Goal: Find specific fact: Find specific fact

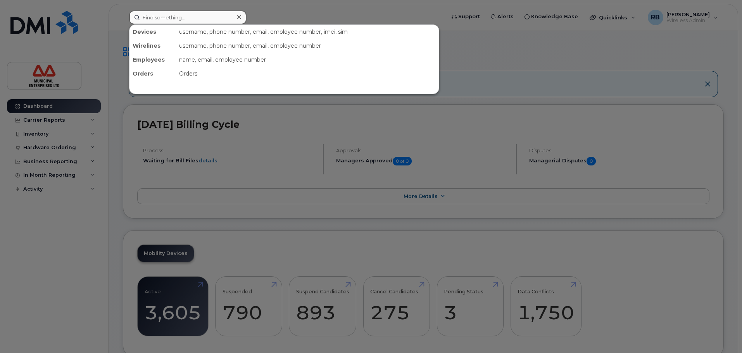
click at [164, 12] on input at bounding box center [187, 17] width 117 height 14
click at [33, 243] on div at bounding box center [371, 176] width 742 height 353
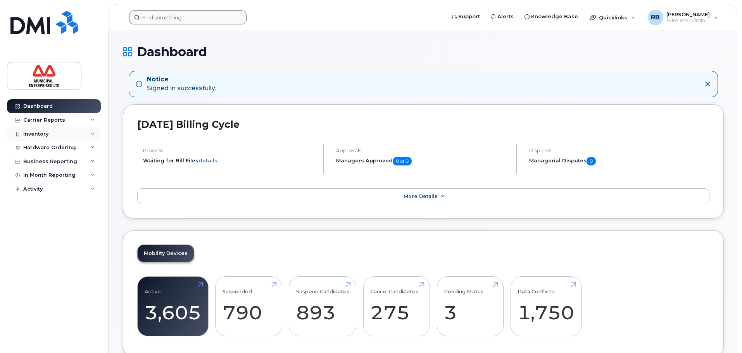
click at [73, 133] on div "Inventory" at bounding box center [54, 134] width 94 height 14
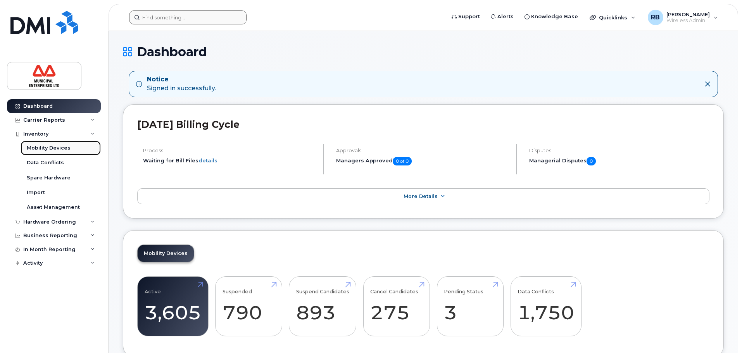
click at [48, 150] on div "Mobility Devices" at bounding box center [49, 148] width 44 height 7
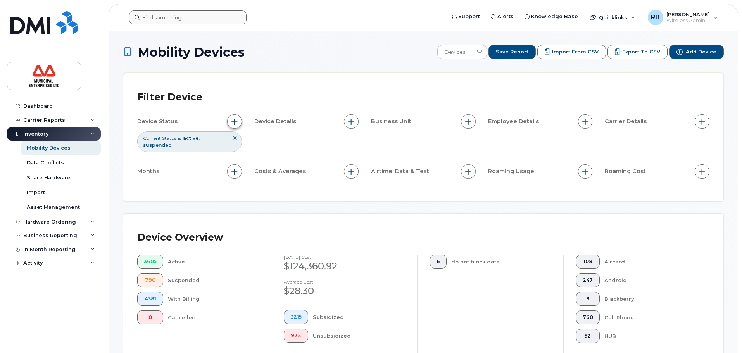
click at [233, 119] on span "button" at bounding box center [234, 122] width 6 height 6
click at [272, 158] on span at bounding box center [274, 160] width 6 height 6
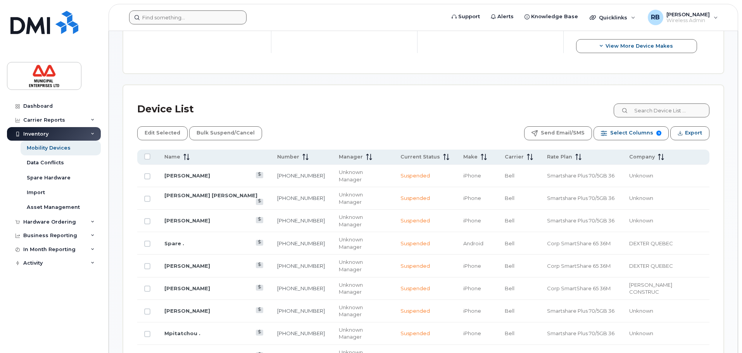
scroll to position [310, 0]
click at [287, 240] on link "[PHONE_NUMBER]" at bounding box center [301, 243] width 48 height 6
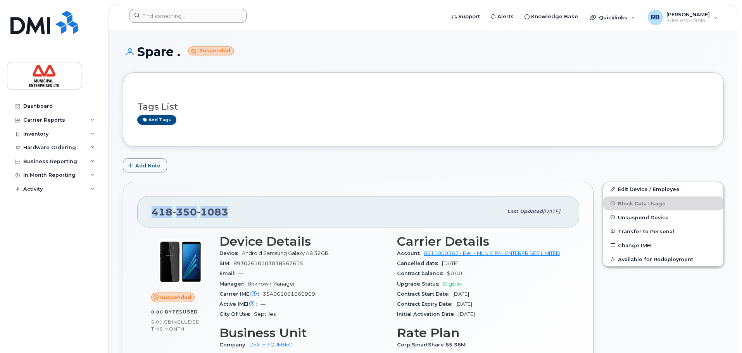
drag, startPoint x: 239, startPoint y: 212, endPoint x: 137, endPoint y: 217, distance: 102.8
click at [137, 217] on div "418 350 1083 Last updated May 24, 2025 Suspended 0.00 Bytes  used 5.00 GB  incl…" at bounding box center [358, 308] width 470 height 253
copy span "418 350 1083"
click at [278, 204] on div "418 350 1083 Last updated May 24, 2025" at bounding box center [358, 211] width 442 height 31
click at [197, 210] on span "350" at bounding box center [212, 212] width 31 height 12
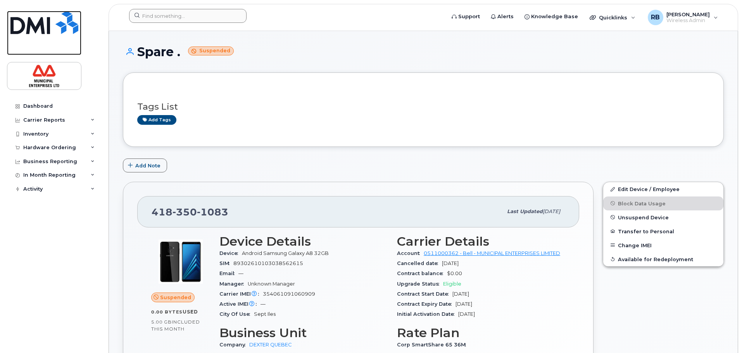
click at [53, 24] on img at bounding box center [44, 22] width 68 height 23
